Goal: Task Accomplishment & Management: Use online tool/utility

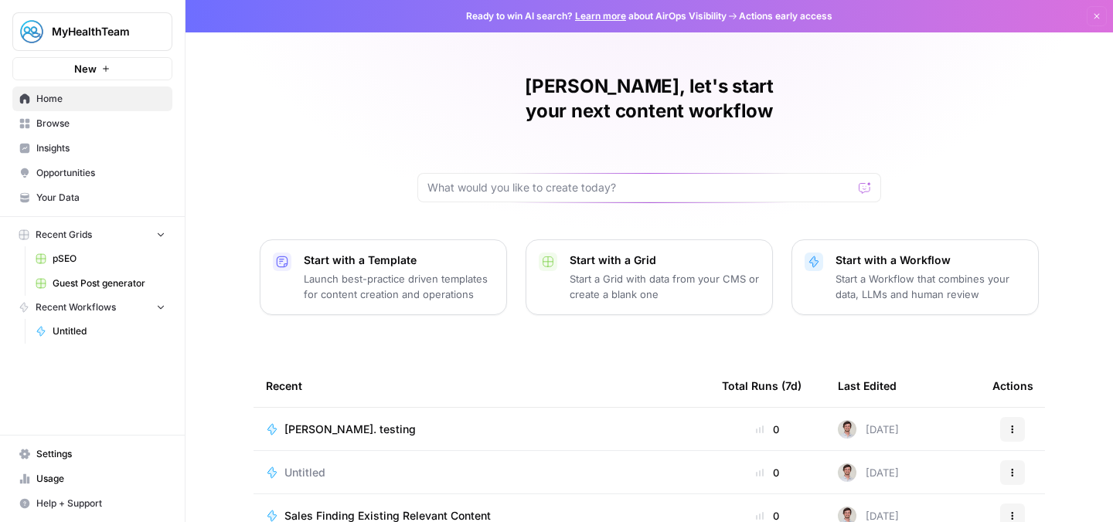
scroll to position [189, 0]
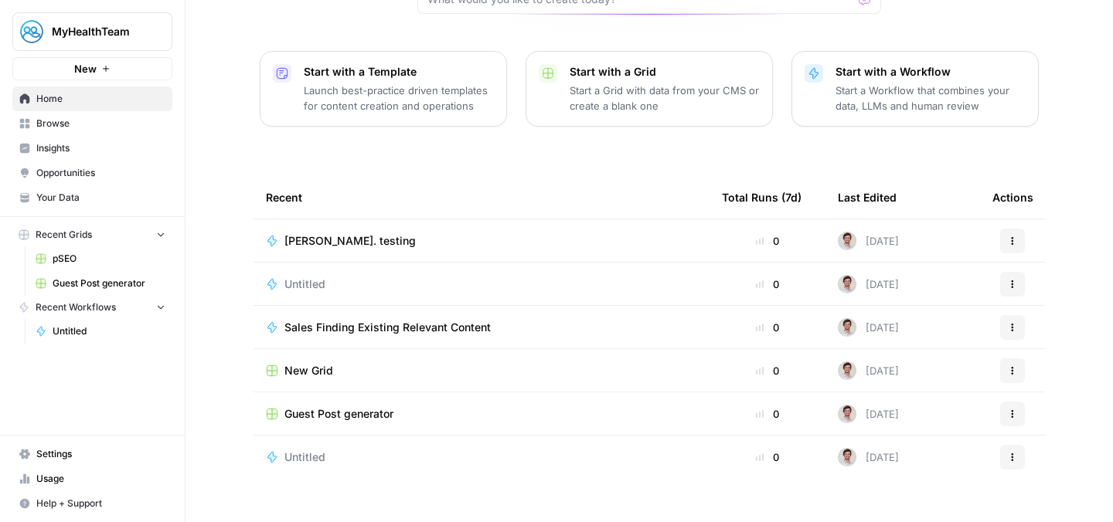
click at [104, 252] on span "pSEO" at bounding box center [109, 259] width 113 height 14
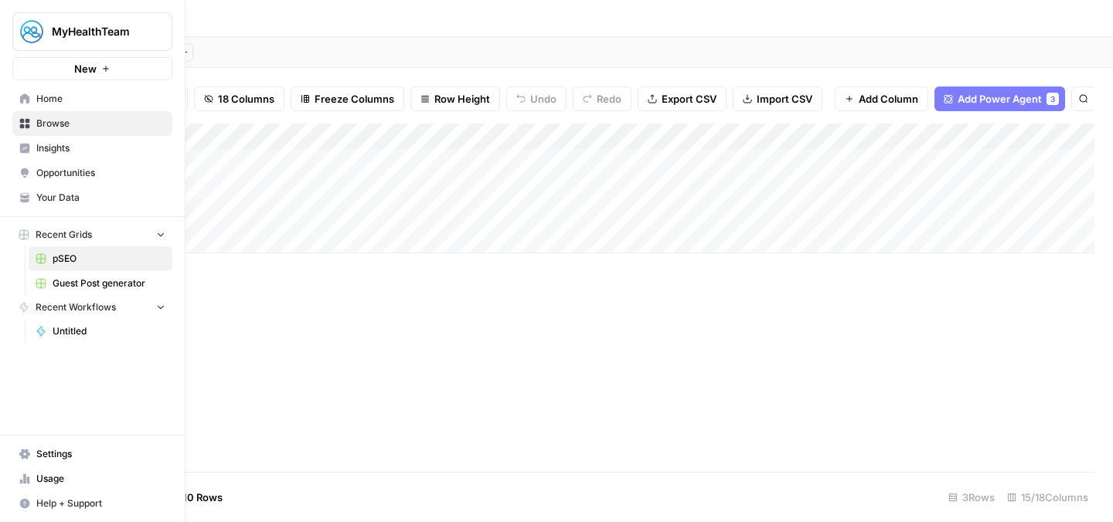
click at [66, 94] on span "Home" at bounding box center [100, 99] width 129 height 14
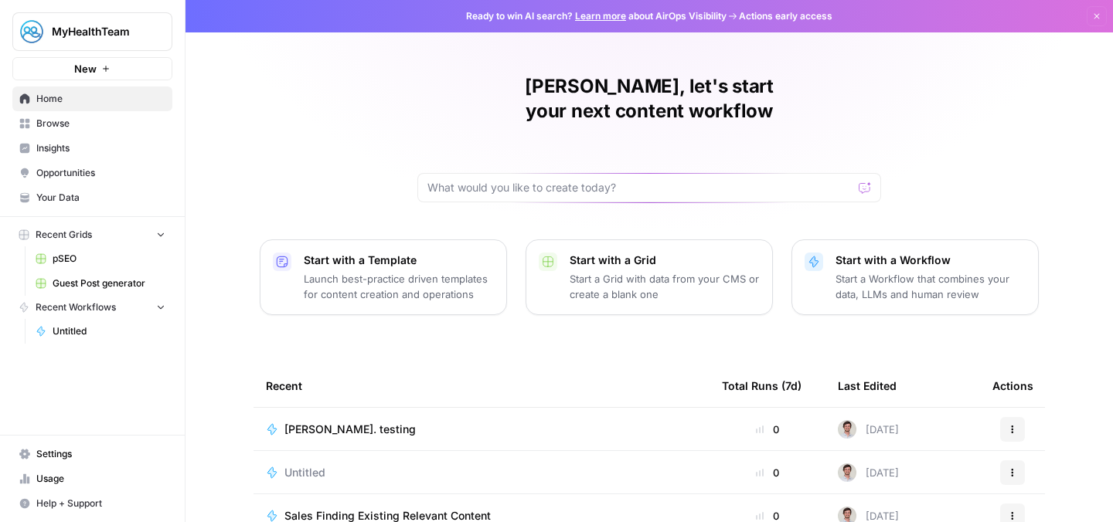
click at [73, 128] on span "Browse" at bounding box center [100, 124] width 129 height 14
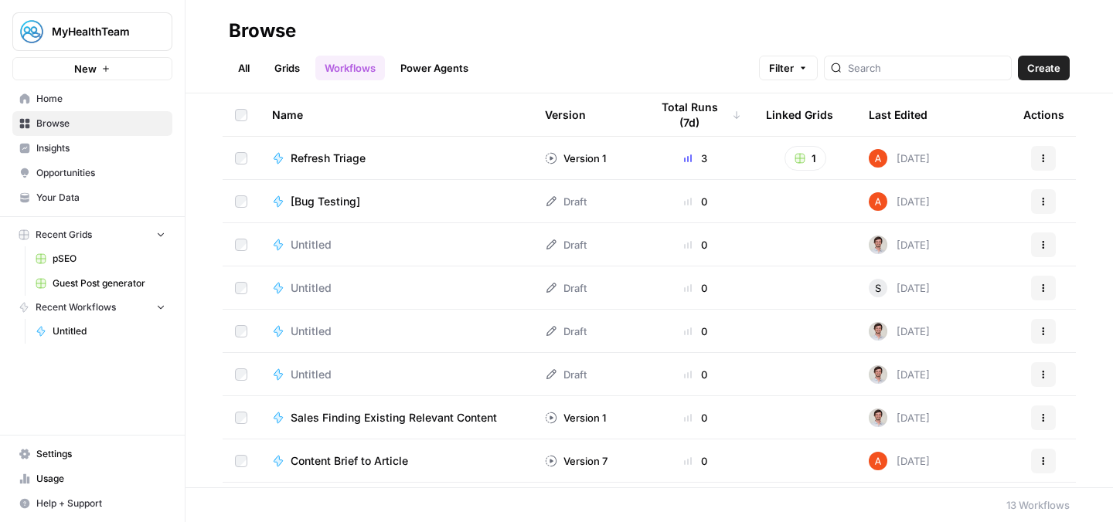
click at [279, 76] on link "Grids" at bounding box center [287, 68] width 44 height 25
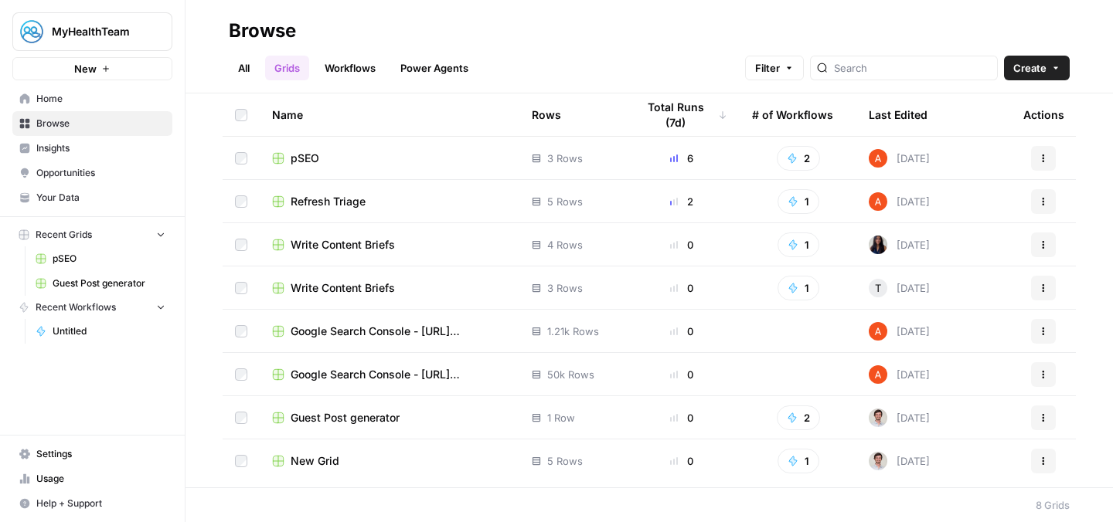
click at [332, 200] on span "Refresh Triage" at bounding box center [328, 201] width 75 height 15
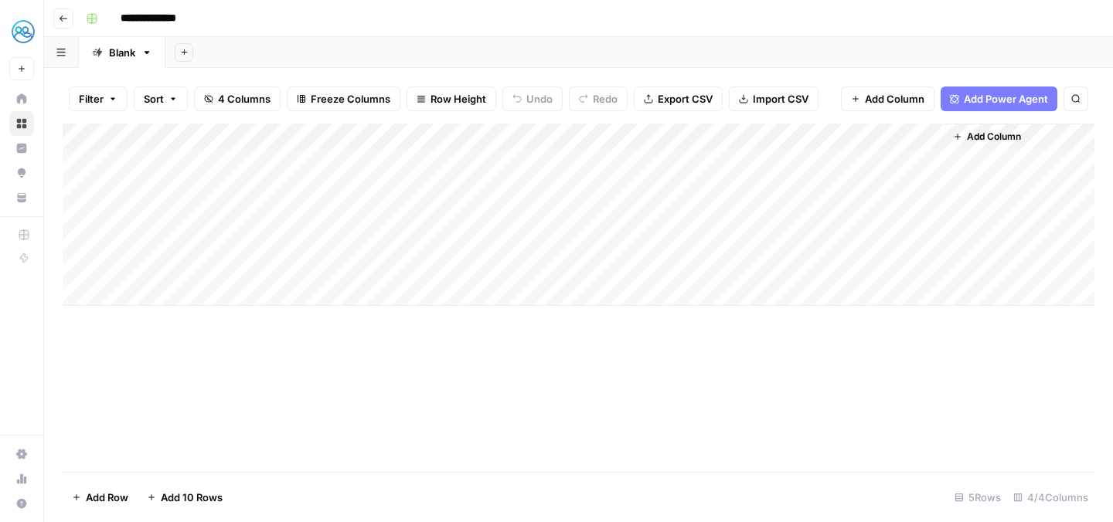
click at [632, 135] on div "Add Column" at bounding box center [579, 215] width 1032 height 182
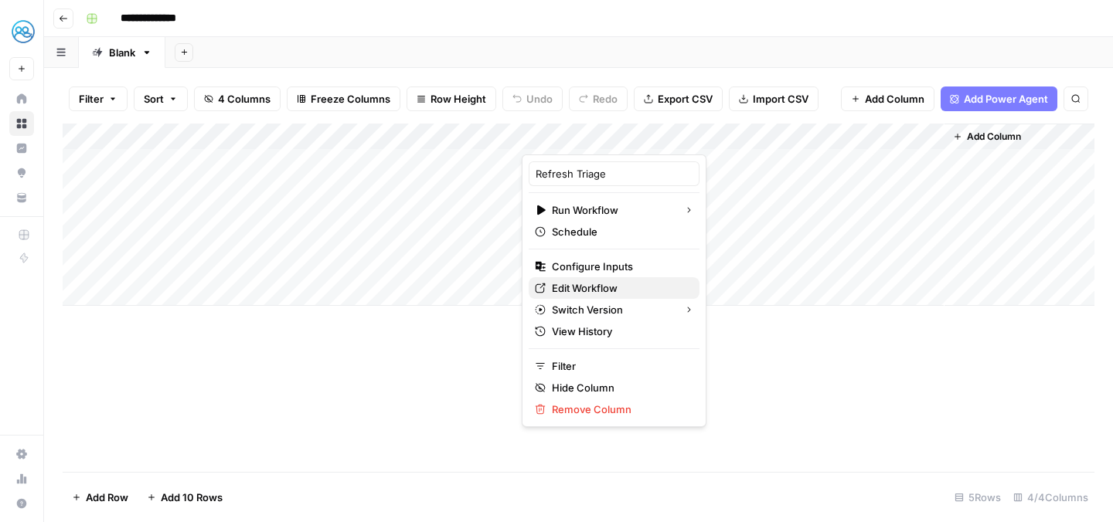
click at [585, 288] on span "Edit Workflow" at bounding box center [619, 288] width 135 height 15
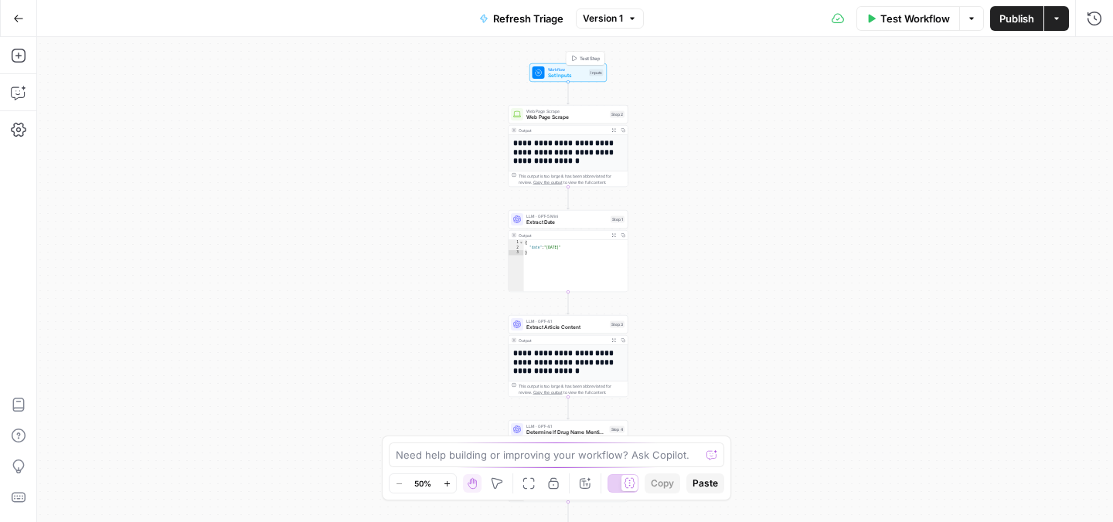
click at [564, 78] on span "Set Inputs" at bounding box center [567, 76] width 39 height 8
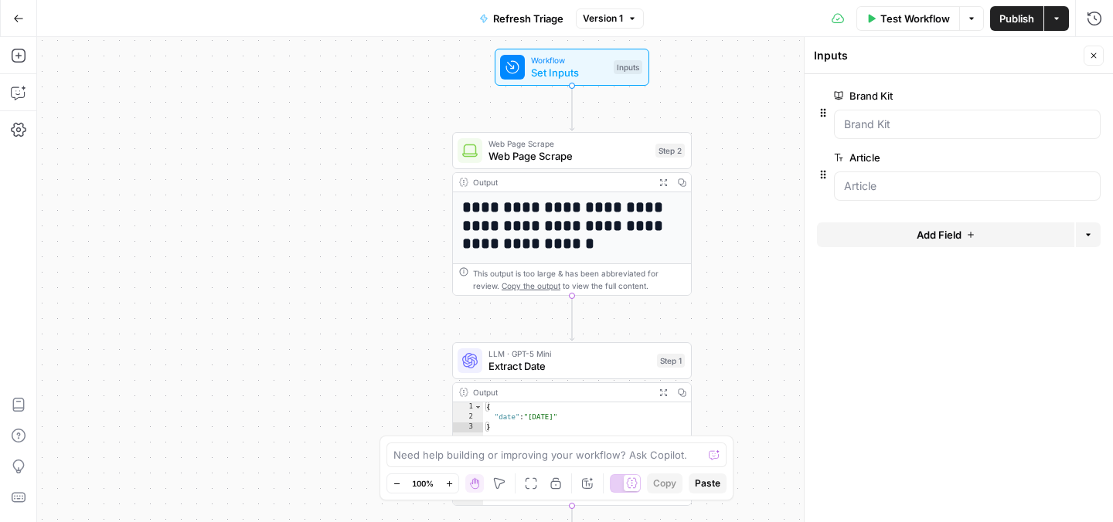
click at [1094, 55] on icon "button" at bounding box center [1093, 55] width 9 height 9
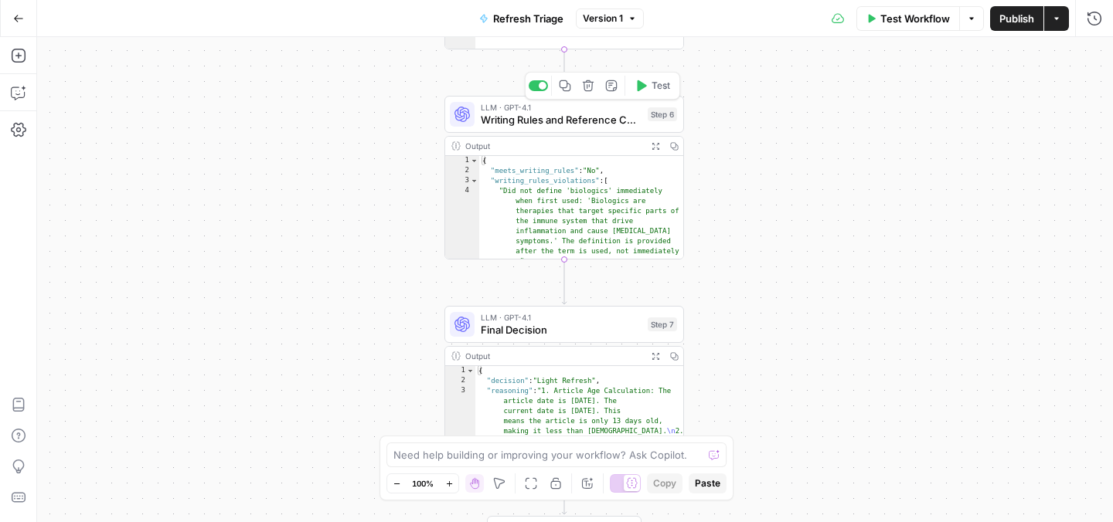
click at [568, 121] on span "Writing Rules and Reference Compliance Check" at bounding box center [561, 119] width 161 height 15
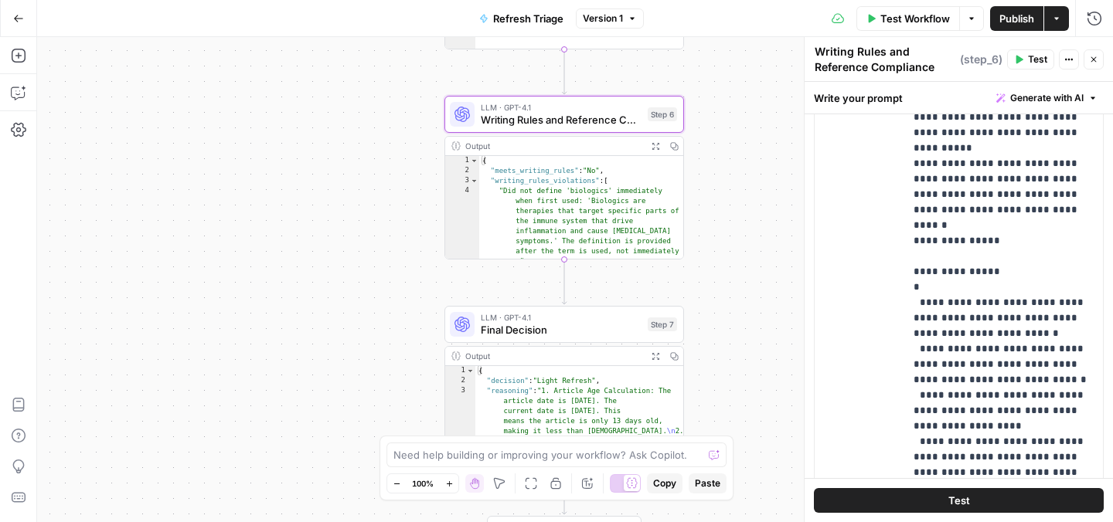
scroll to position [574, 0]
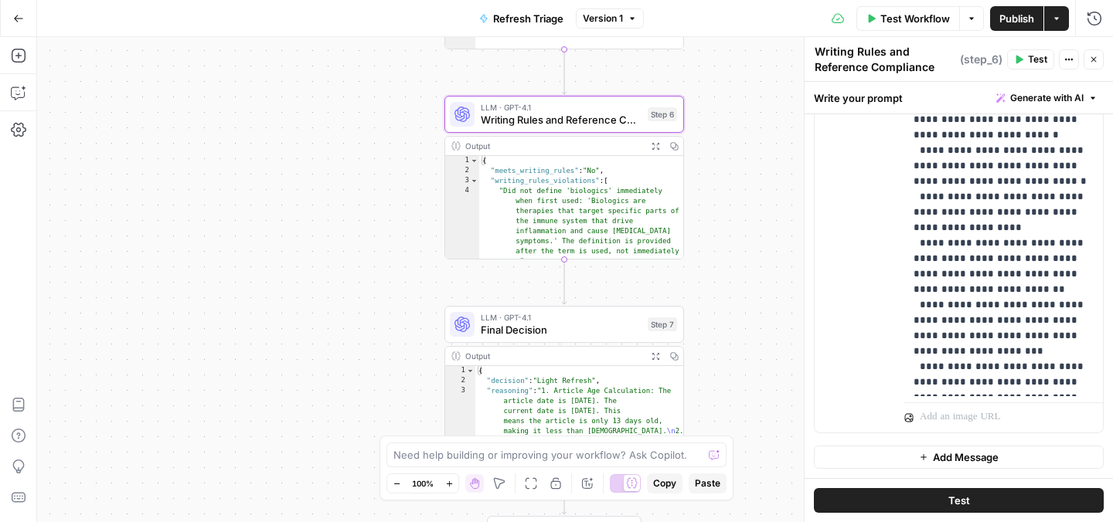
click at [384, 309] on div "**********" at bounding box center [575, 279] width 1076 height 485
